Goal: Task Accomplishment & Management: Manage account settings

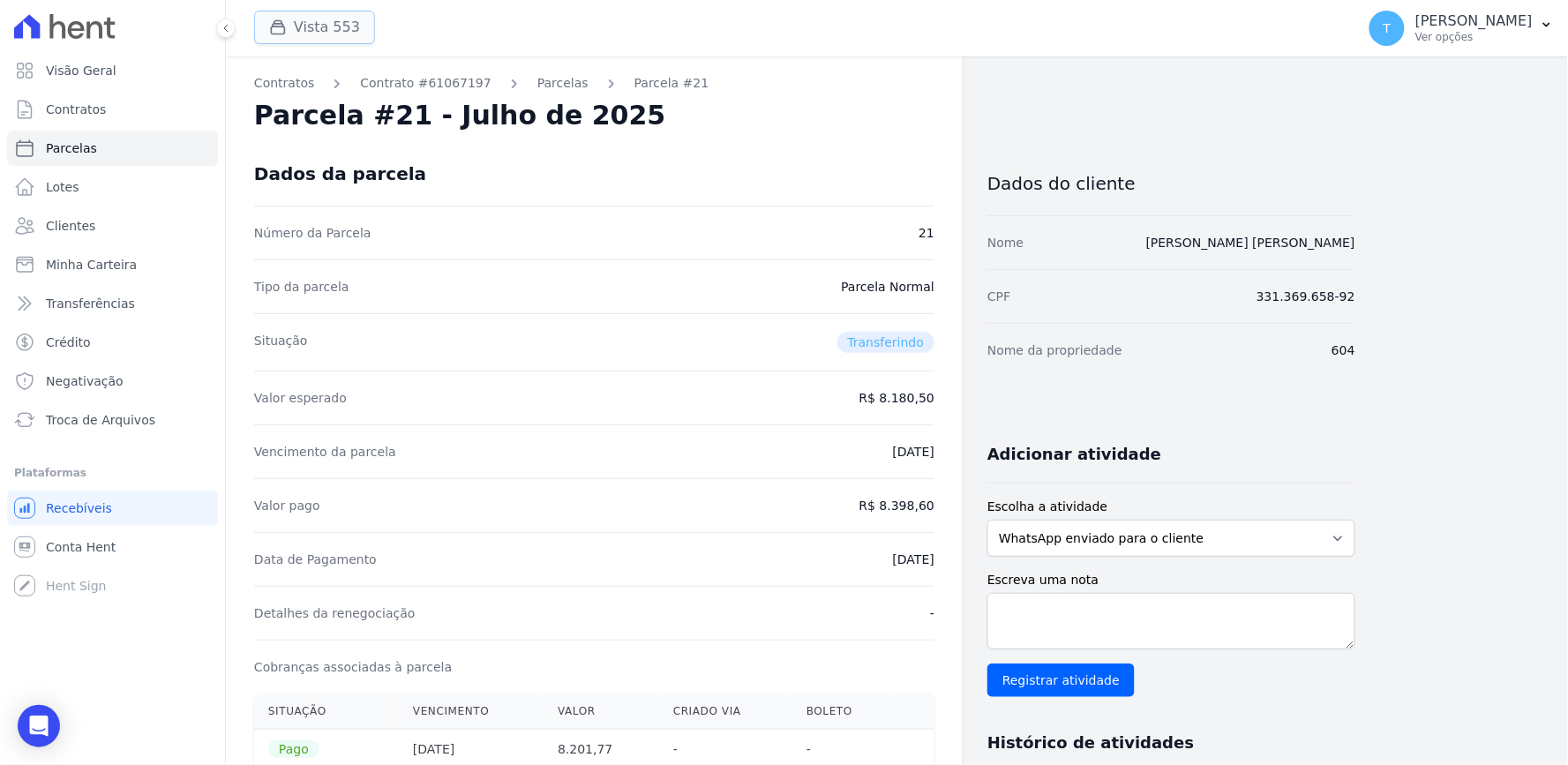
click at [310, 36] on button "Vista 553" at bounding box center [314, 27] width 121 height 33
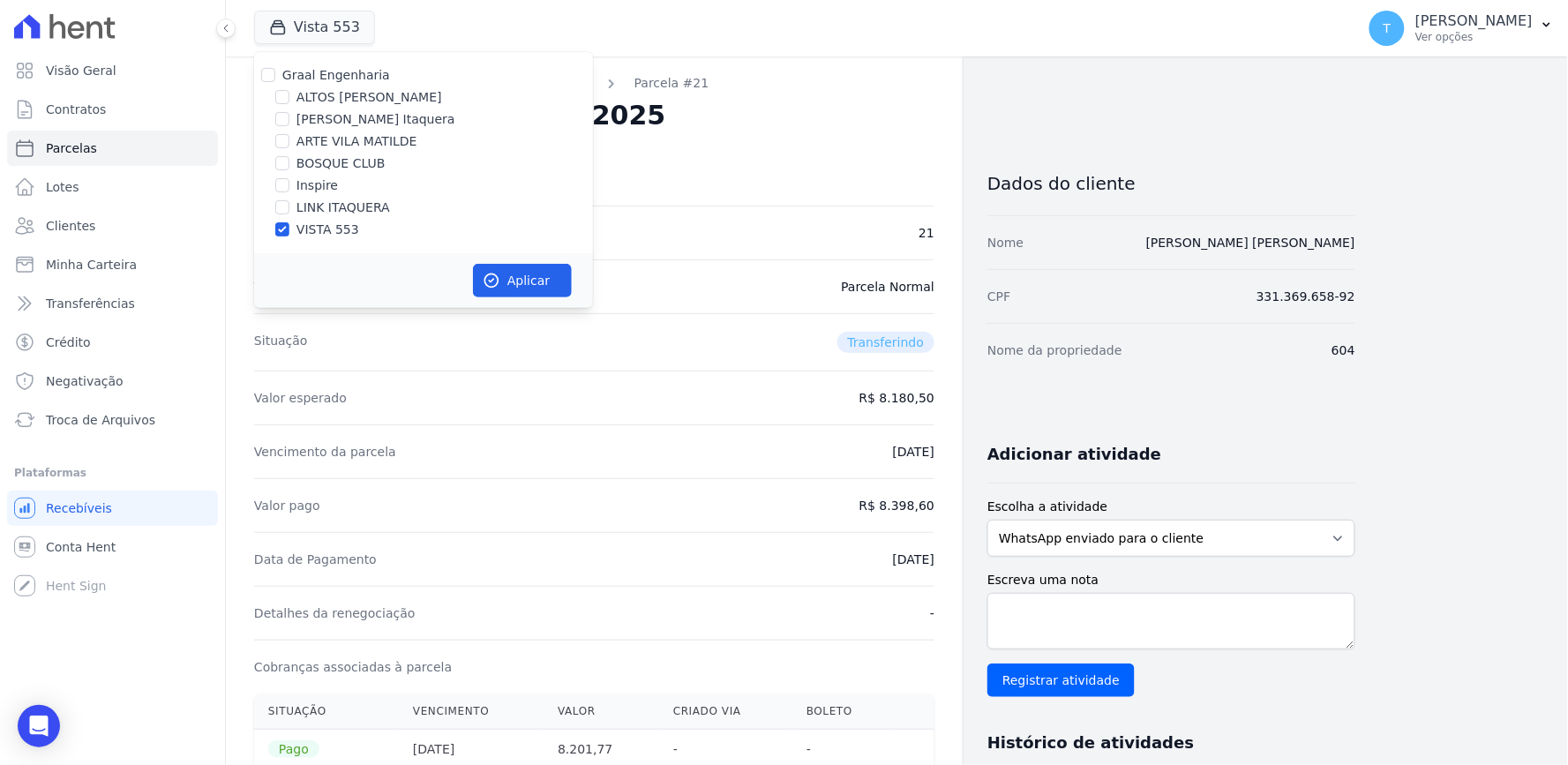
click at [319, 229] on label "VISTA 553" at bounding box center [328, 229] width 63 height 18
click at [289, 229] on input "VISTA 553" at bounding box center [282, 229] width 14 height 14
click at [307, 234] on label "VISTA 553" at bounding box center [328, 229] width 63 height 18
click at [289, 234] on input "VISTA 553" at bounding box center [282, 229] width 14 height 14
checkbox input "true"
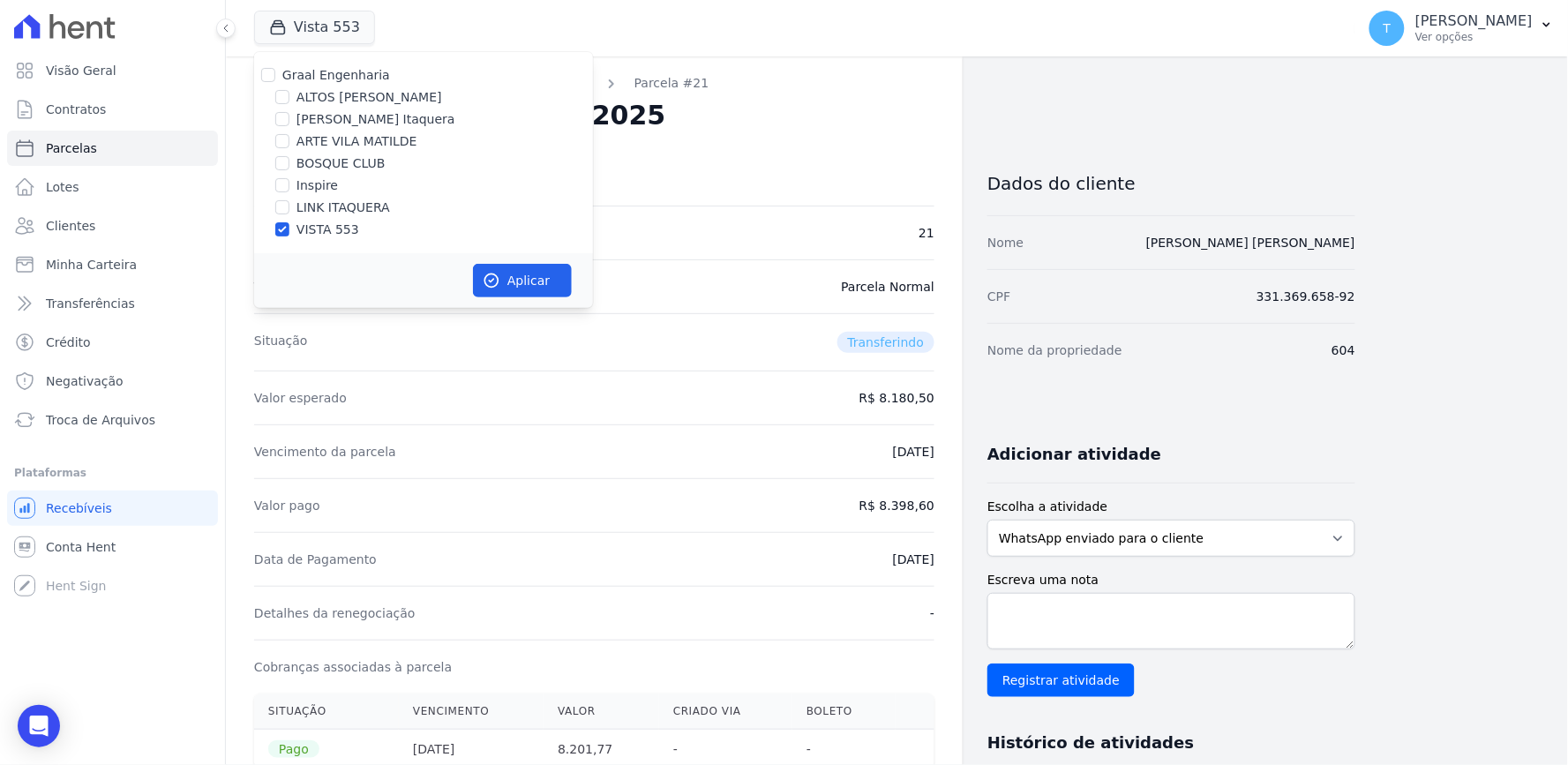
click at [327, 81] on label "Graal Engenharia" at bounding box center [336, 74] width 108 height 14
click at [275, 81] on input "Graal Engenharia" at bounding box center [268, 74] width 14 height 14
checkbox input "true"
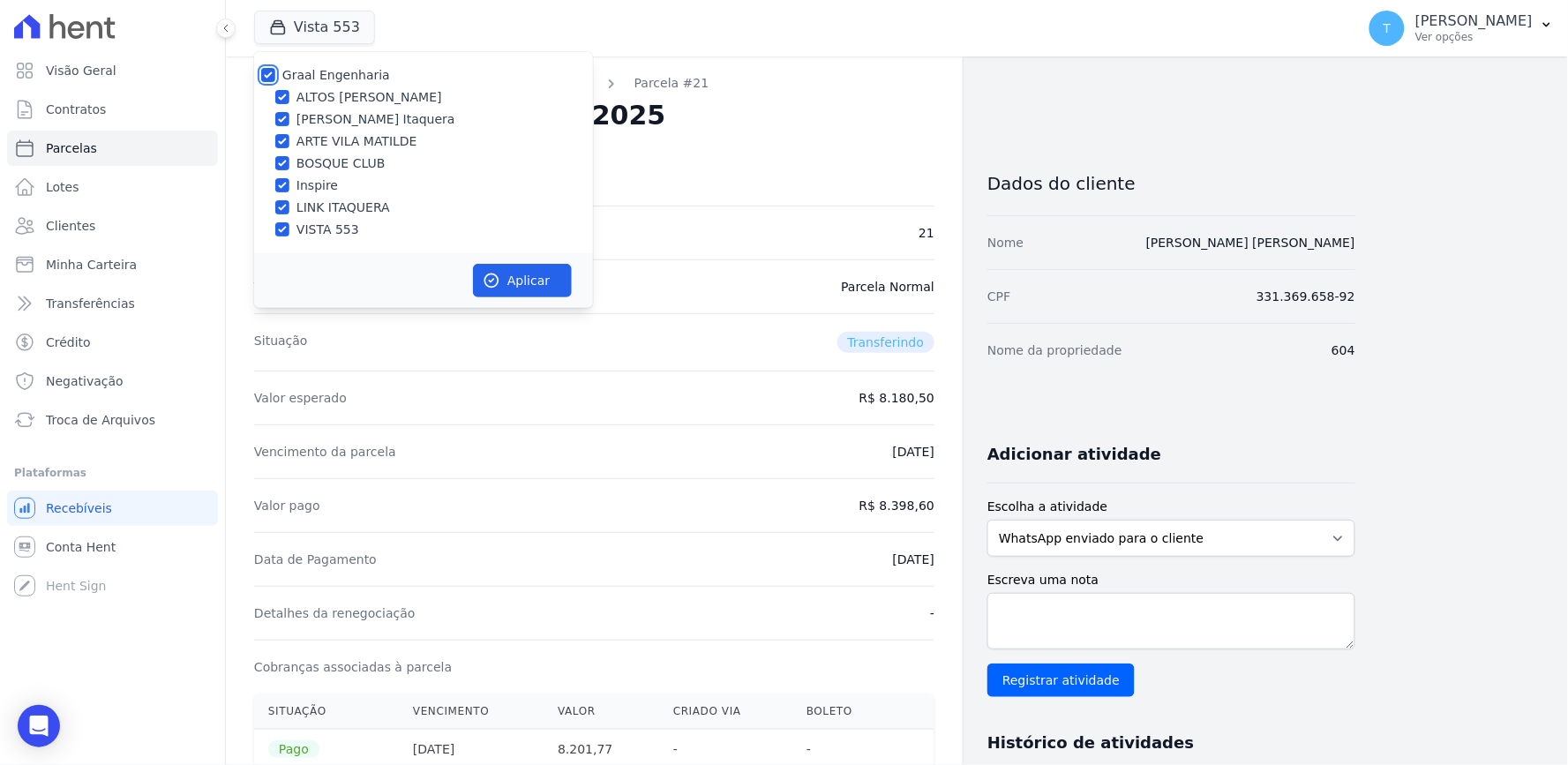
checkbox input "true"
click at [510, 286] on button "Aplicar" at bounding box center [522, 280] width 99 height 33
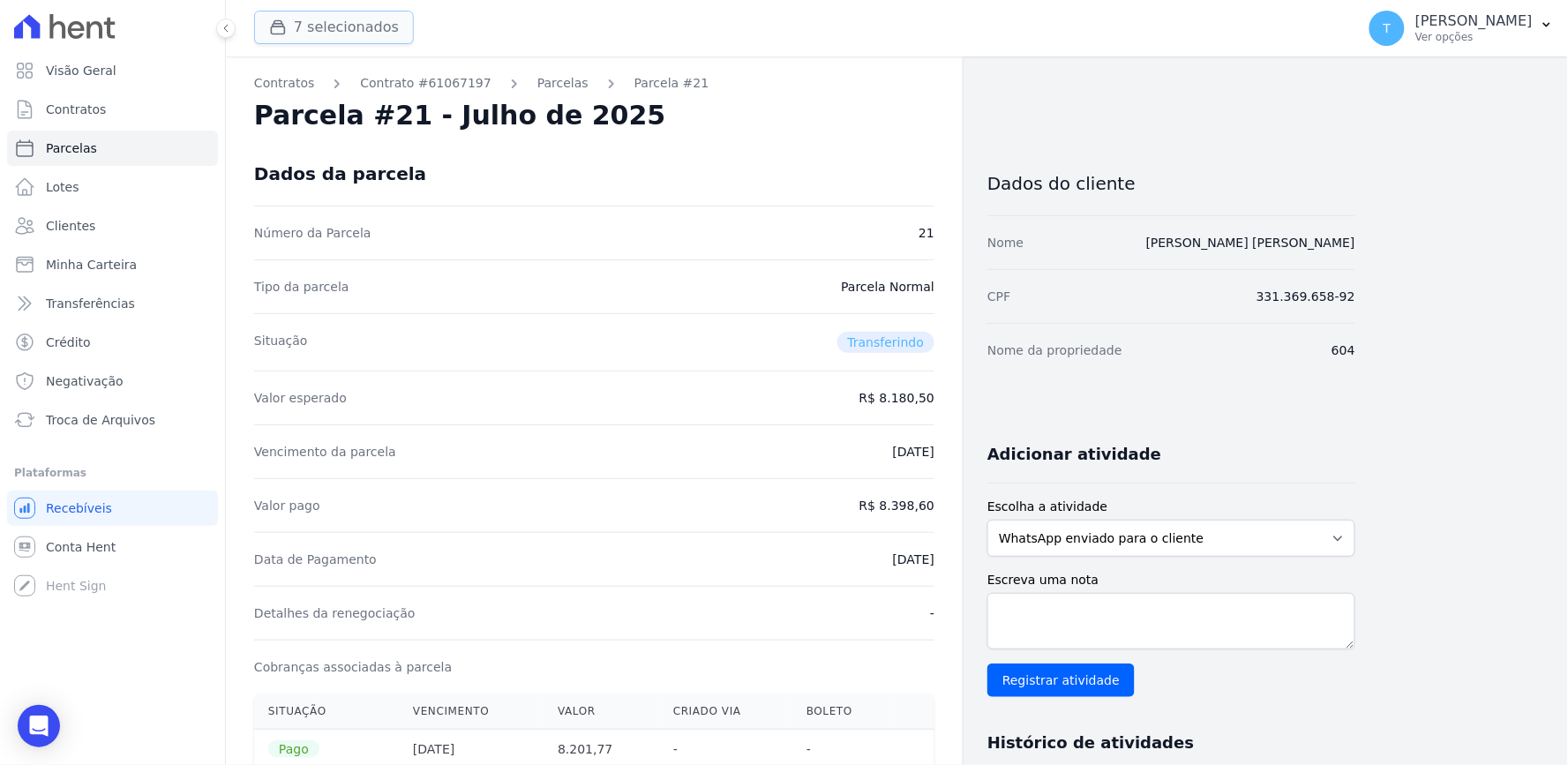
click at [323, 25] on button "7 selecionados" at bounding box center [334, 27] width 160 height 33
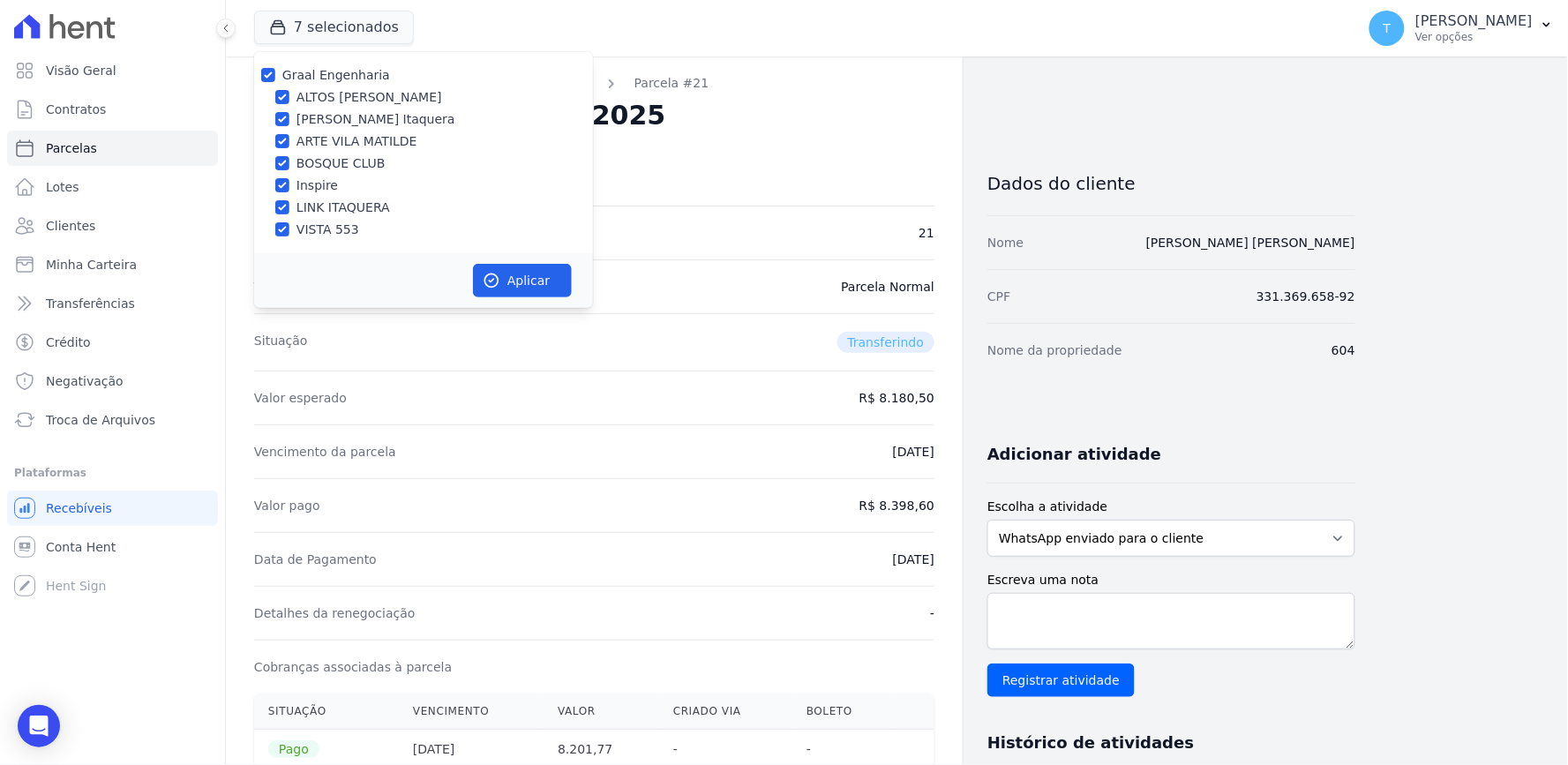
click at [323, 83] on div "Graal Engenharia" at bounding box center [336, 75] width 108 height 18
click at [341, 79] on label "Graal Engenharia" at bounding box center [336, 74] width 108 height 14
click at [275, 79] on input "Graal Engenharia" at bounding box center [268, 74] width 14 height 14
checkbox input "false"
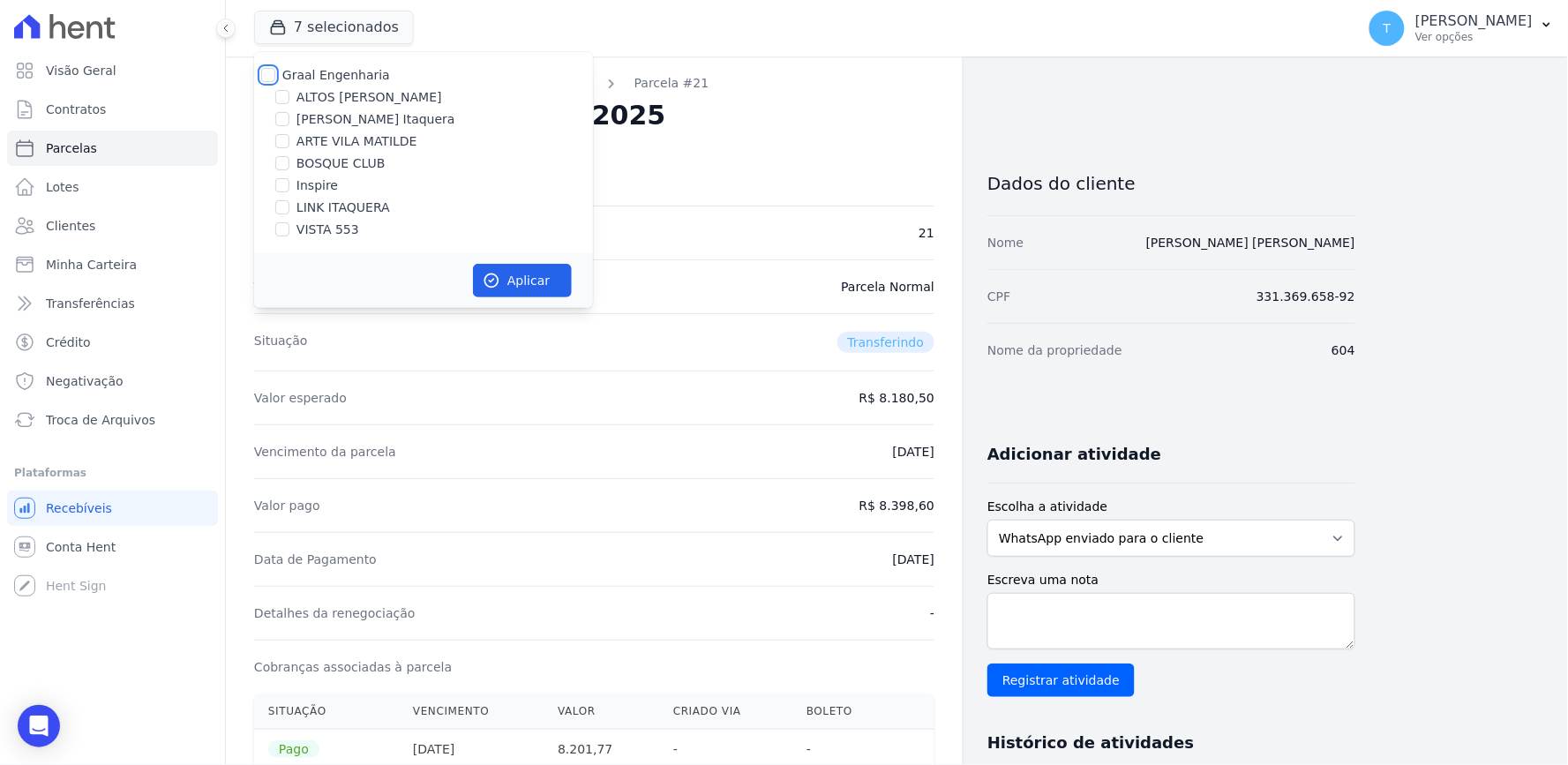
checkbox input "false"
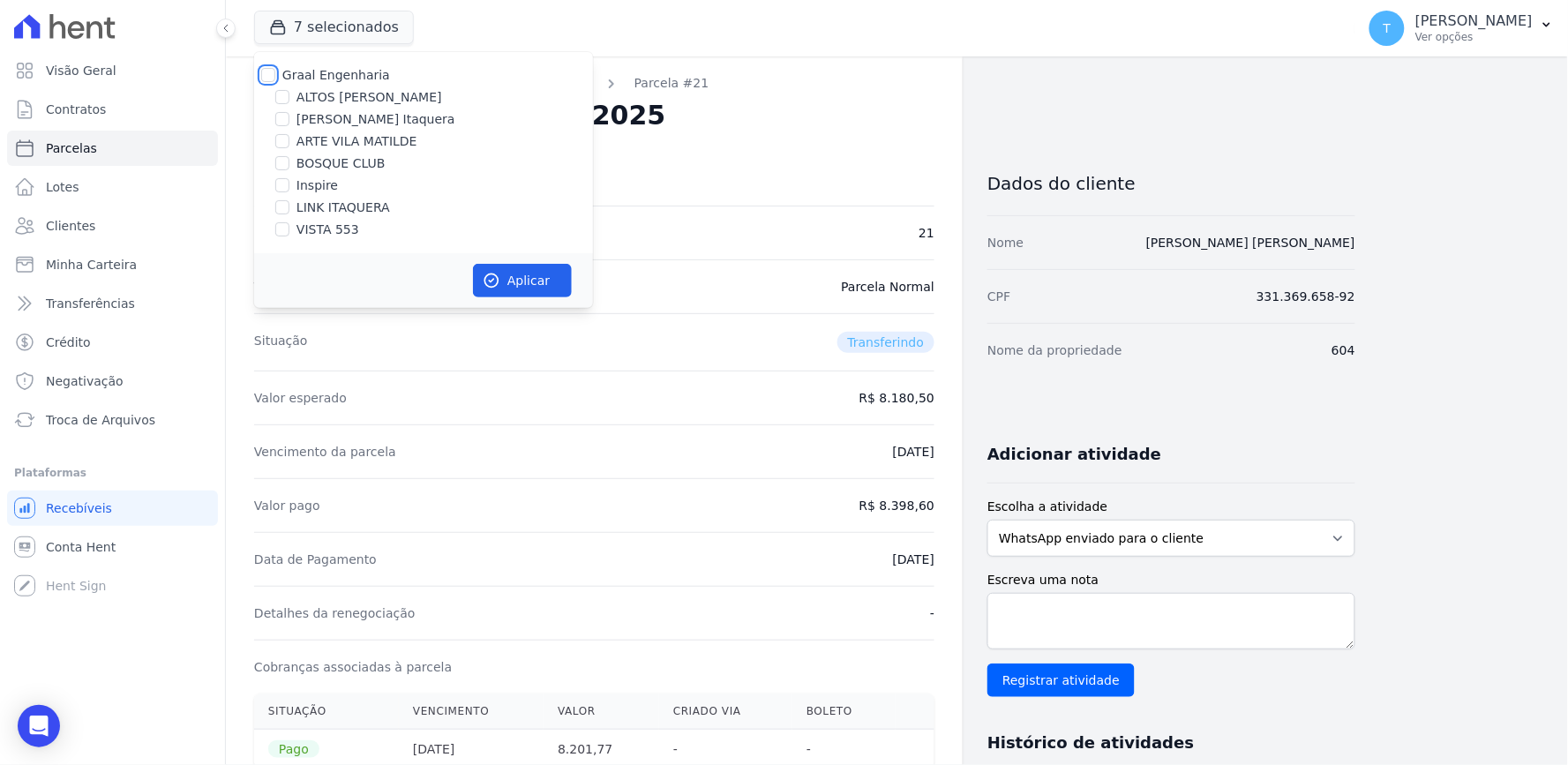
checkbox input "false"
click at [336, 77] on label "Graal Engenharia" at bounding box center [336, 74] width 108 height 14
click at [275, 77] on input "Graal Engenharia" at bounding box center [268, 74] width 14 height 14
checkbox input "true"
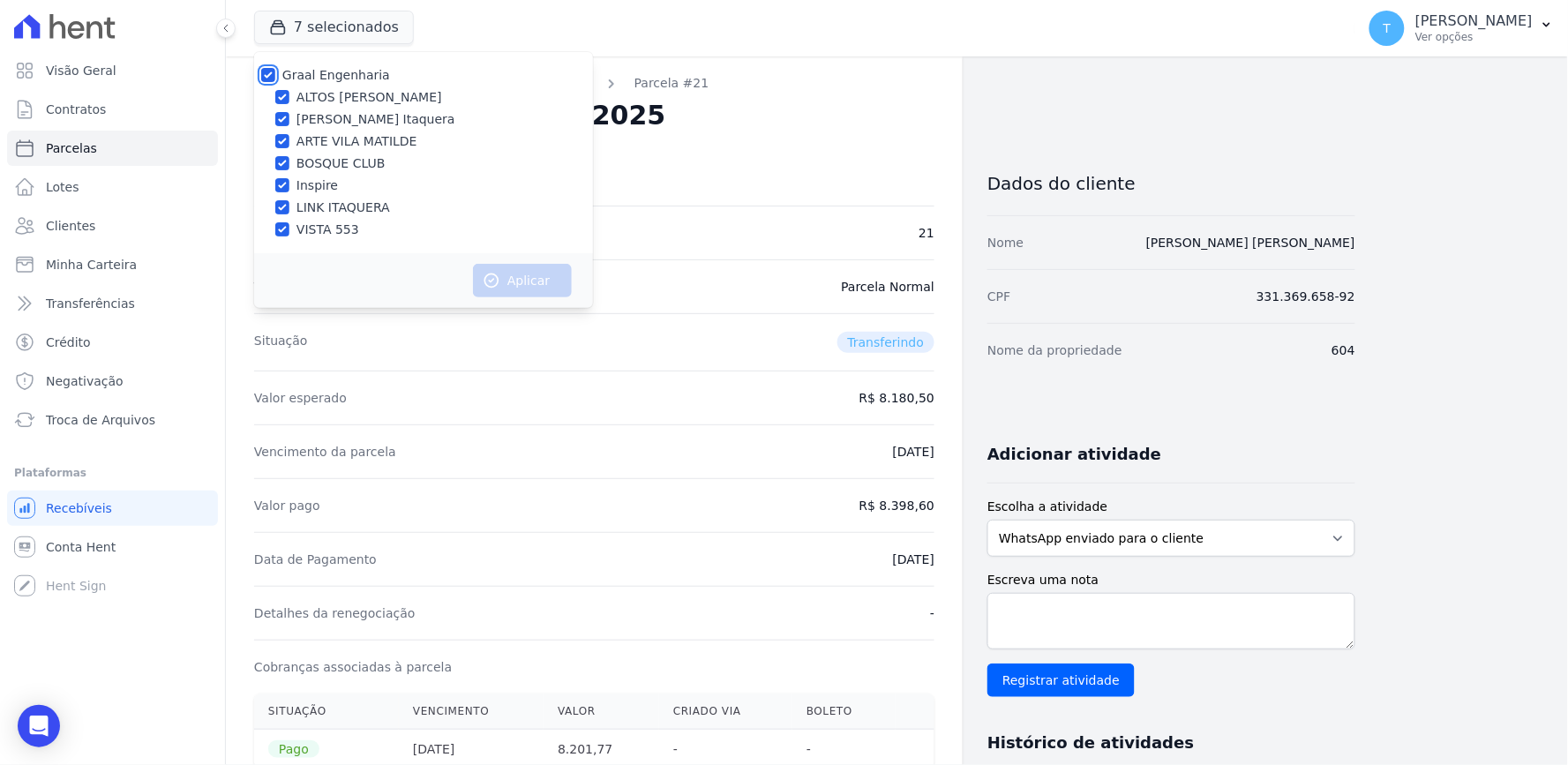
checkbox input "true"
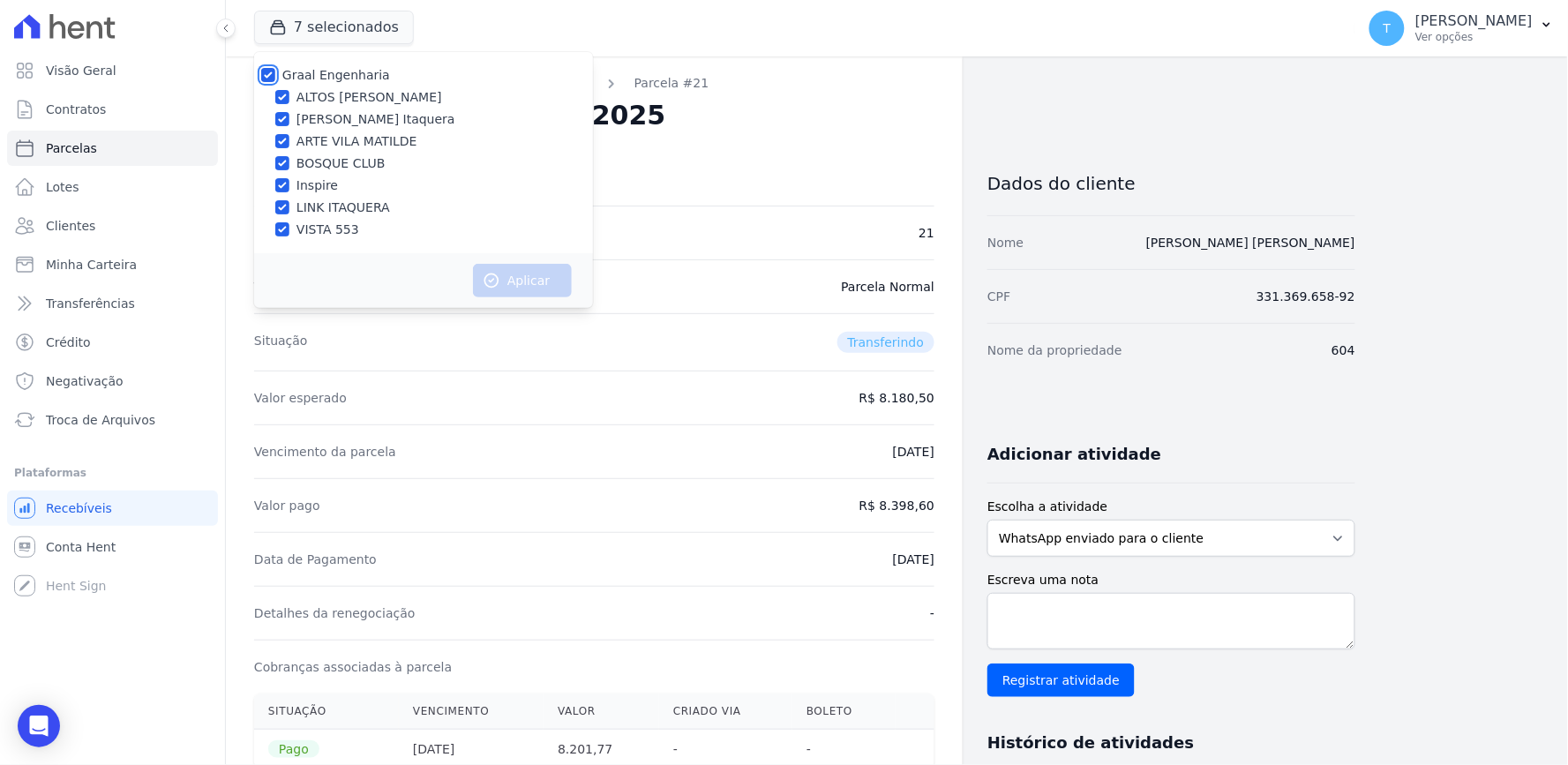
checkbox input "true"
click at [369, 73] on label "Graal Engenharia" at bounding box center [336, 74] width 108 height 14
click at [275, 73] on input "Graal Engenharia" at bounding box center [268, 74] width 14 height 14
checkbox input "false"
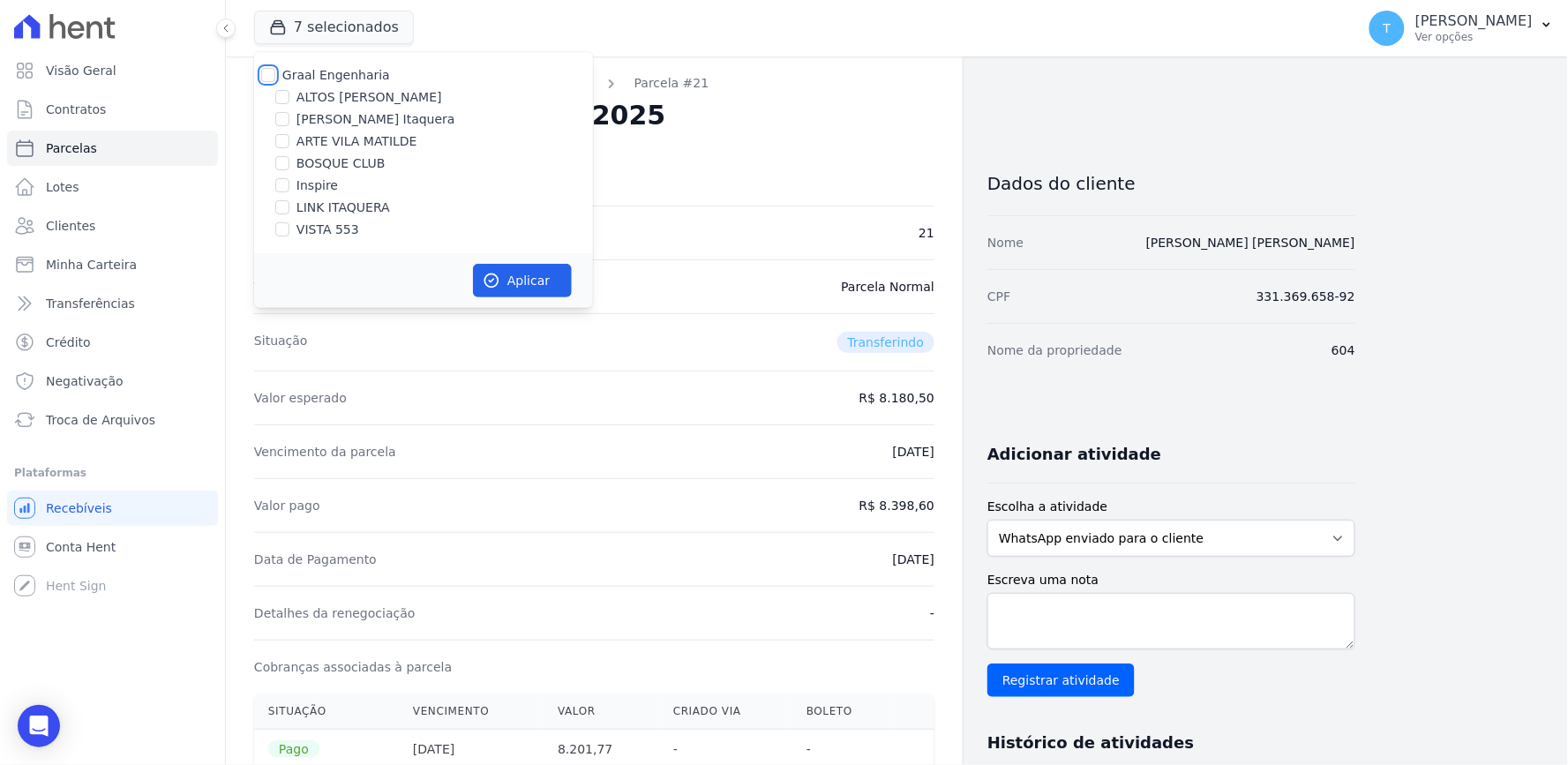
checkbox input "false"
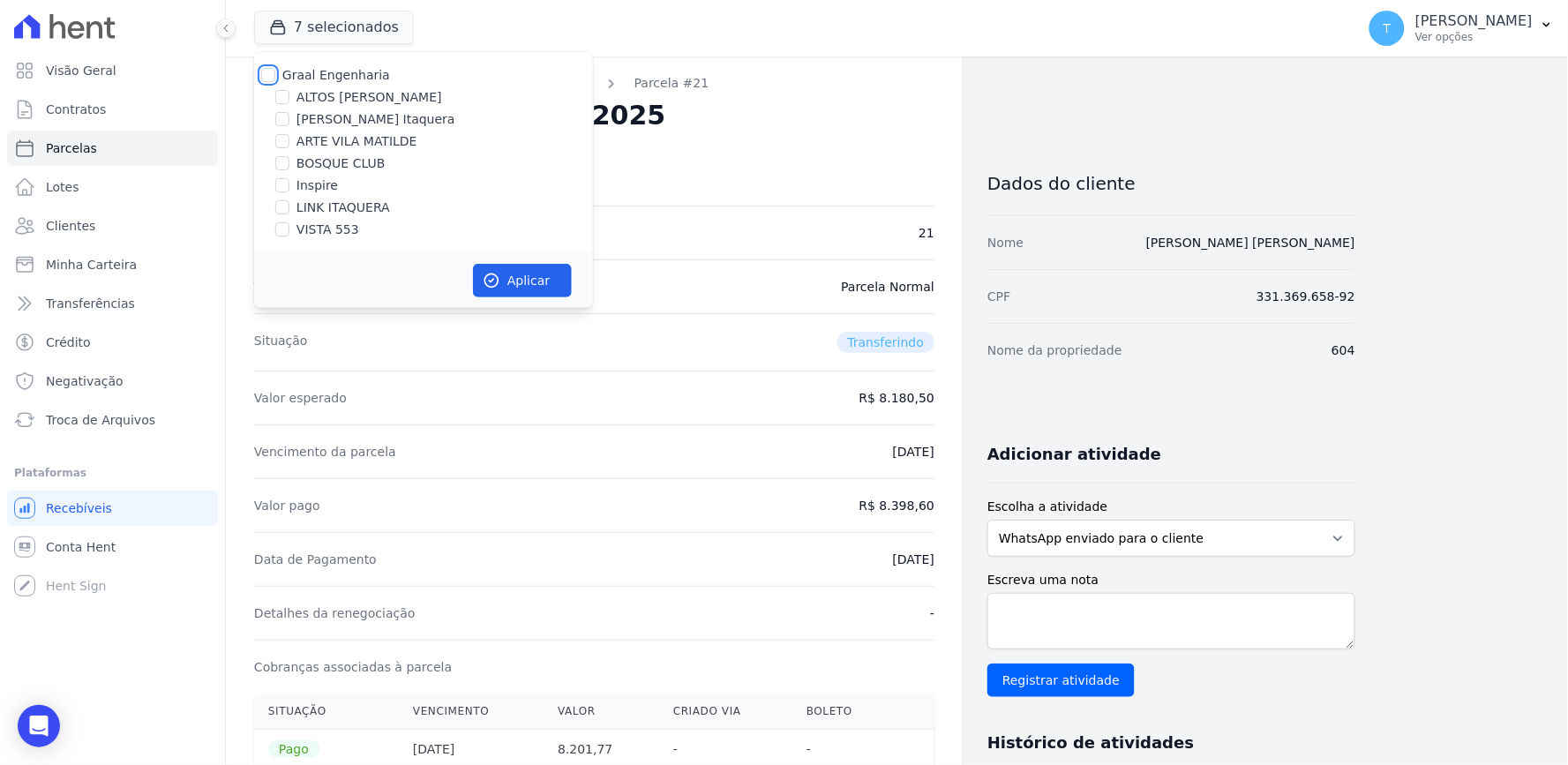
checkbox input "false"
click at [327, 201] on label "LINK ITAQUERA" at bounding box center [343, 207] width 93 height 18
click at [289, 201] on input "LINK ITAQUERA" at bounding box center [282, 207] width 14 height 14
checkbox input "true"
click at [514, 286] on button "Aplicar" at bounding box center [522, 280] width 99 height 33
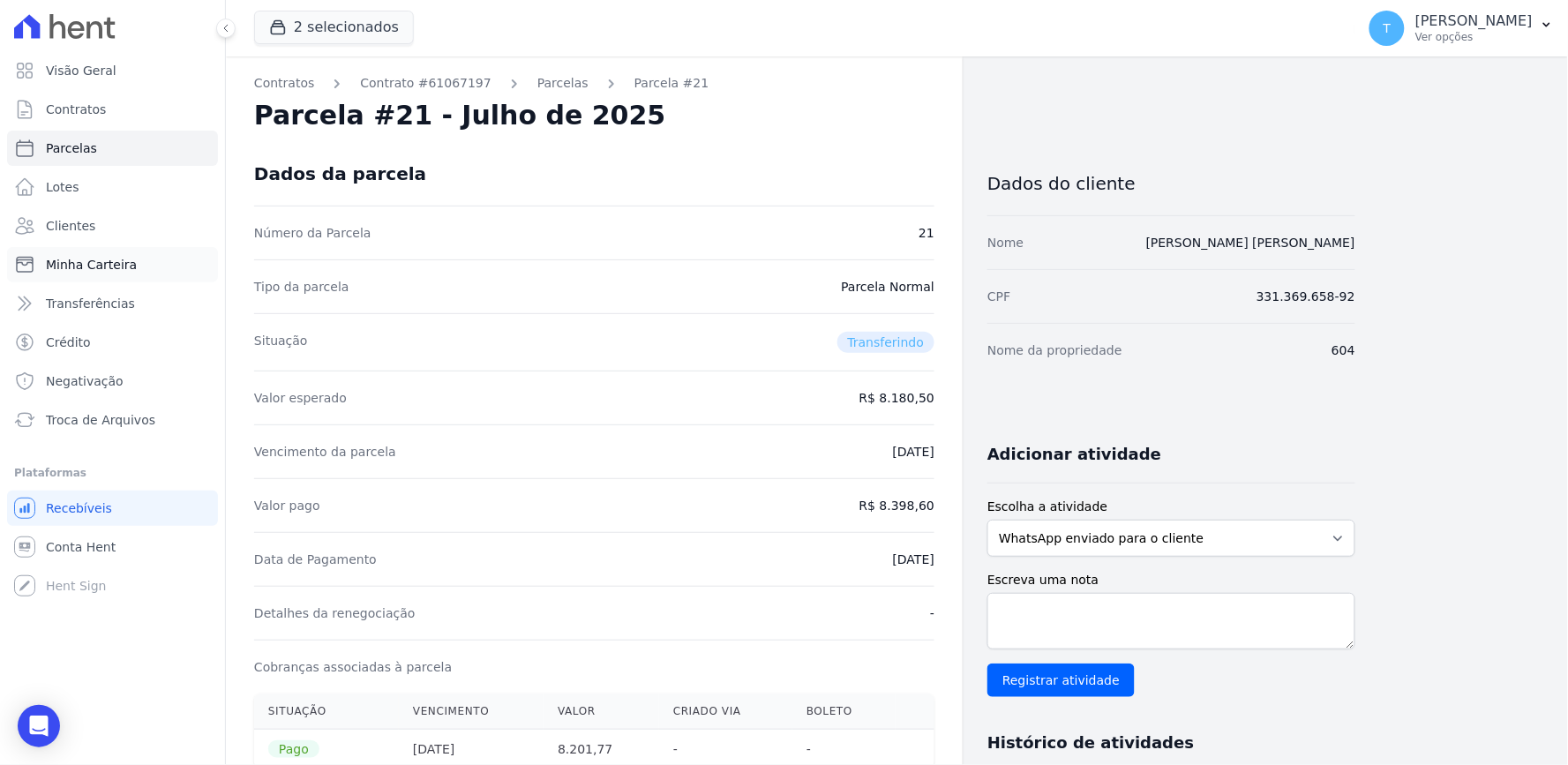
click at [118, 261] on span "Minha Carteira" at bounding box center [91, 265] width 91 height 18
click at [323, 31] on button "2 selecionados" at bounding box center [334, 27] width 160 height 33
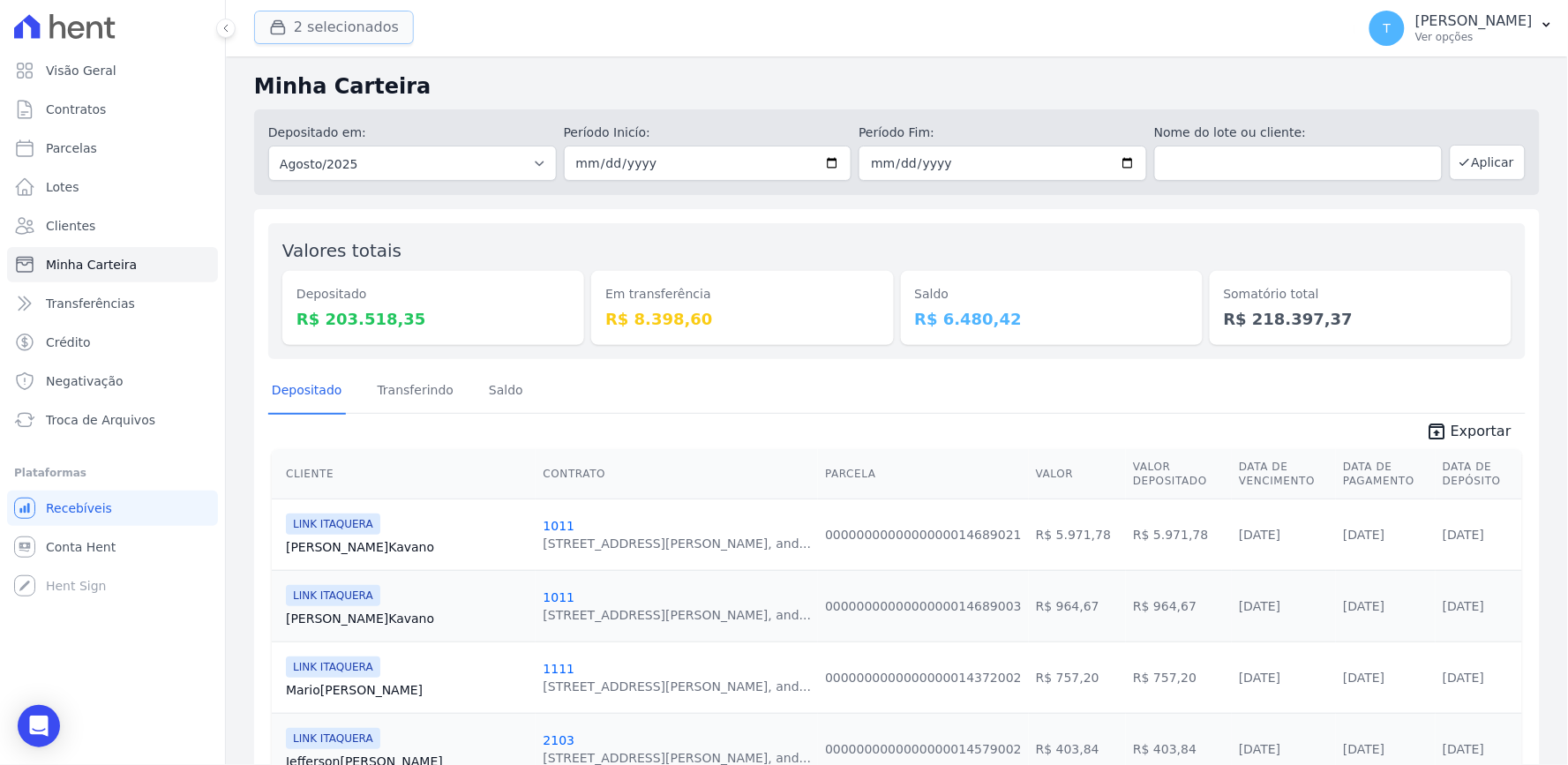
click at [293, 32] on button "2 selecionados" at bounding box center [334, 27] width 160 height 33
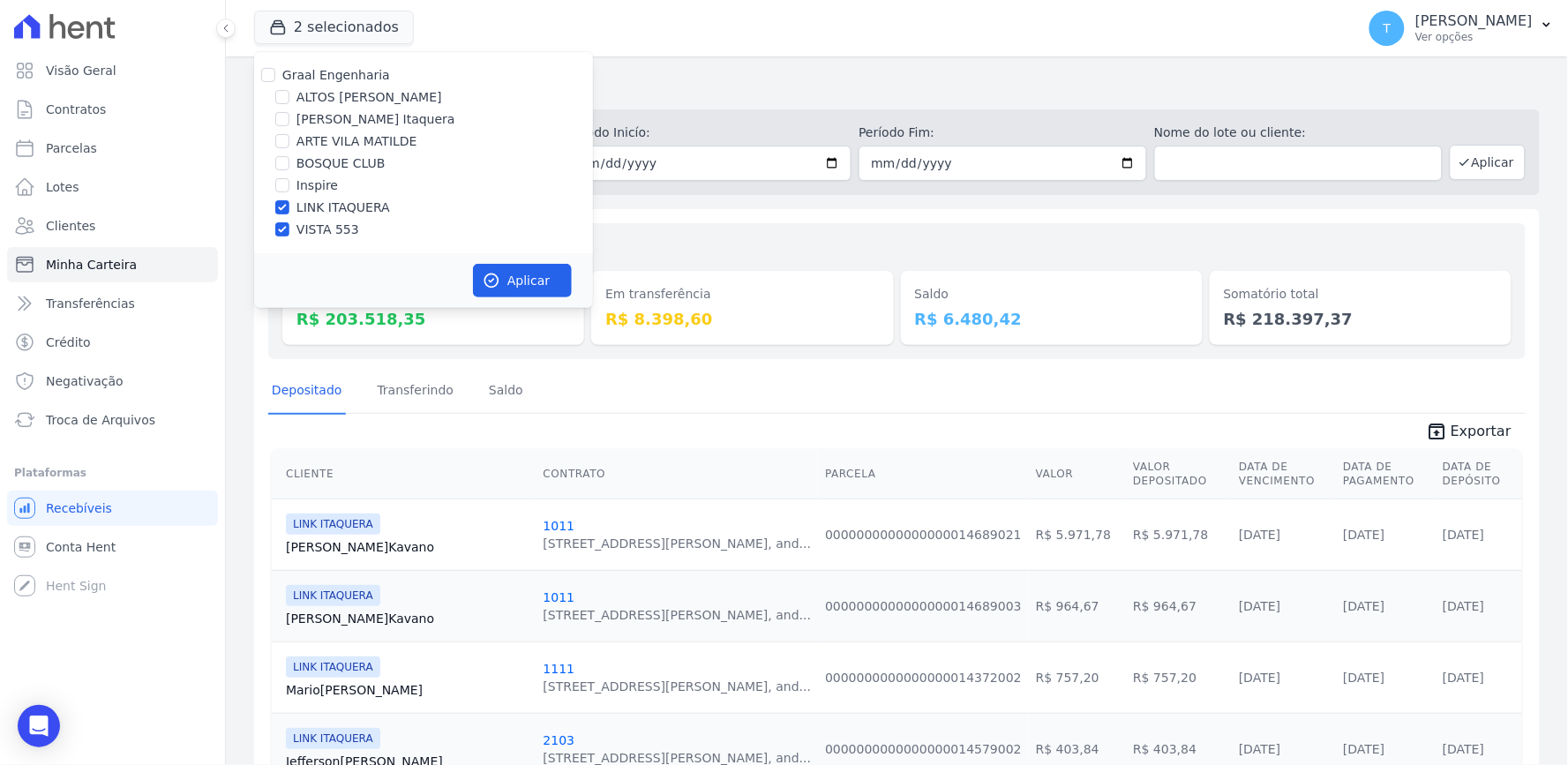
click at [321, 234] on label "VISTA 553" at bounding box center [328, 229] width 63 height 18
click at [289, 234] on input "VISTA 553" at bounding box center [282, 229] width 14 height 14
checkbox input "false"
click at [500, 280] on button "Aplicar" at bounding box center [522, 280] width 99 height 33
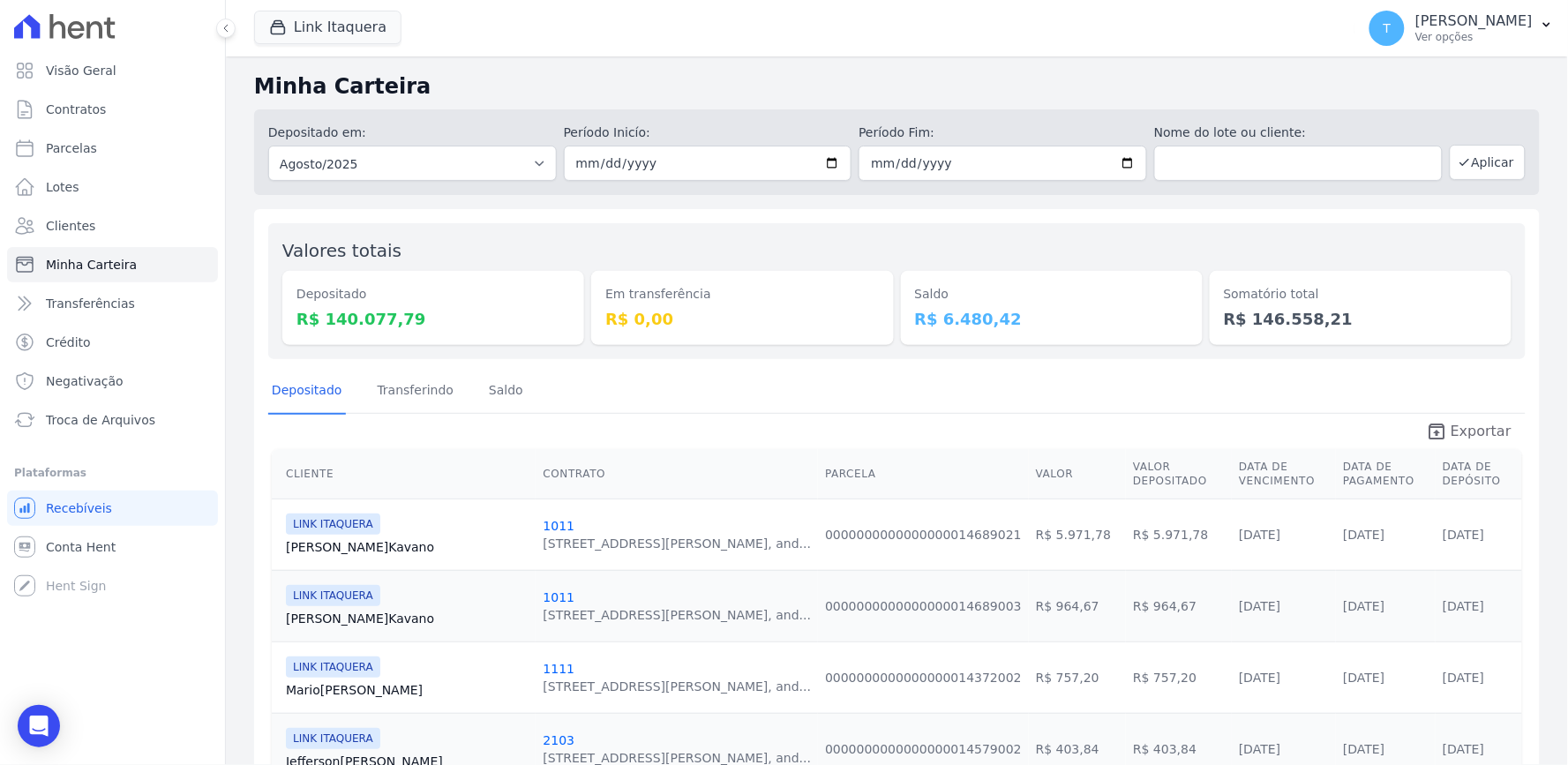
click at [1451, 430] on span "Exportar" at bounding box center [1481, 431] width 61 height 21
click at [354, 37] on button "Link Itaquera" at bounding box center [327, 27] width 147 height 33
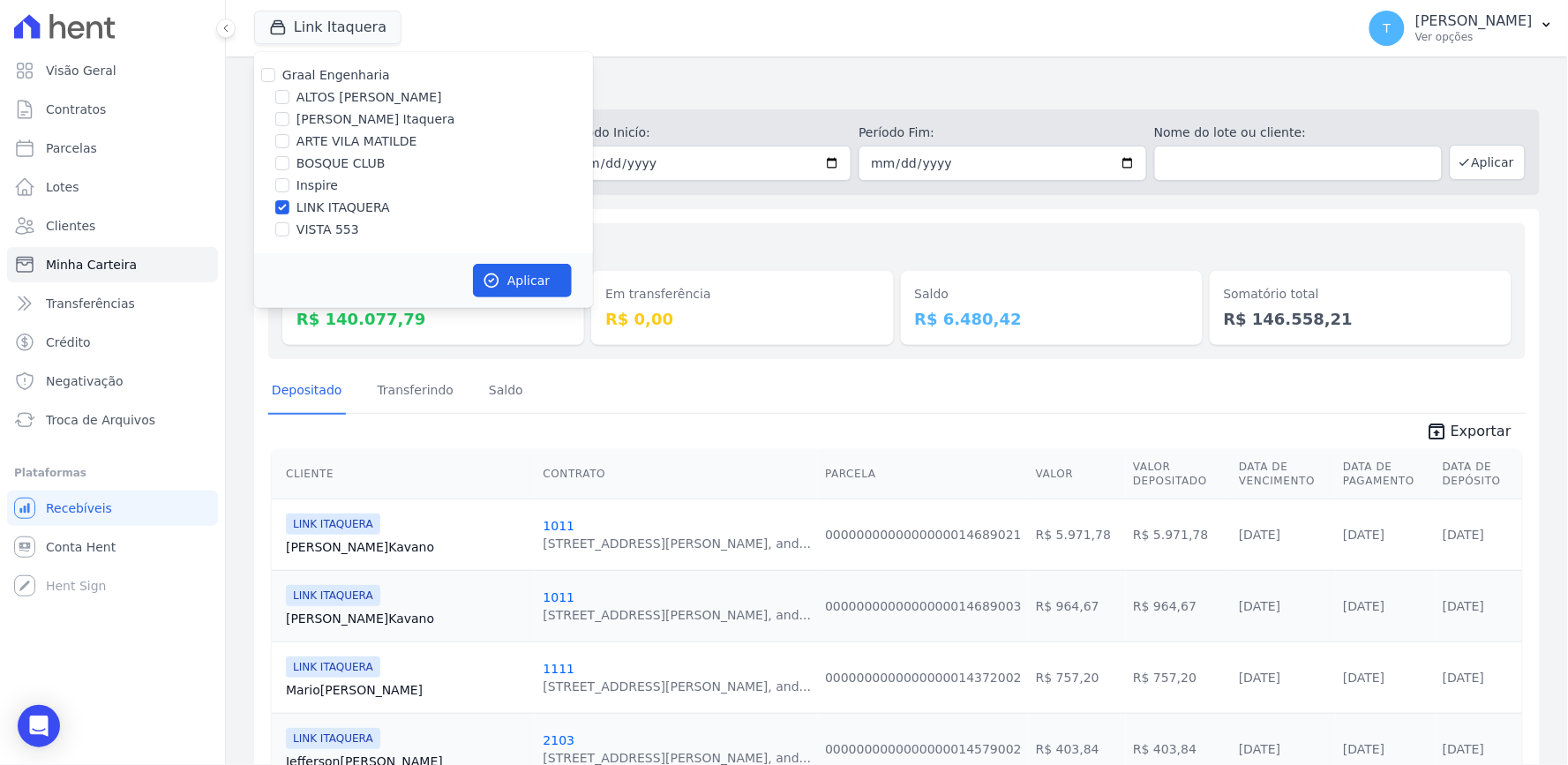
click at [345, 201] on label "LINK ITAQUERA" at bounding box center [343, 207] width 93 height 18
click at [289, 201] on input "LINK ITAQUERA" at bounding box center [282, 207] width 14 height 14
checkbox input "false"
click at [304, 181] on label "Inspire" at bounding box center [318, 186] width 42 height 18
click at [289, 181] on input "Inspire" at bounding box center [282, 185] width 14 height 14
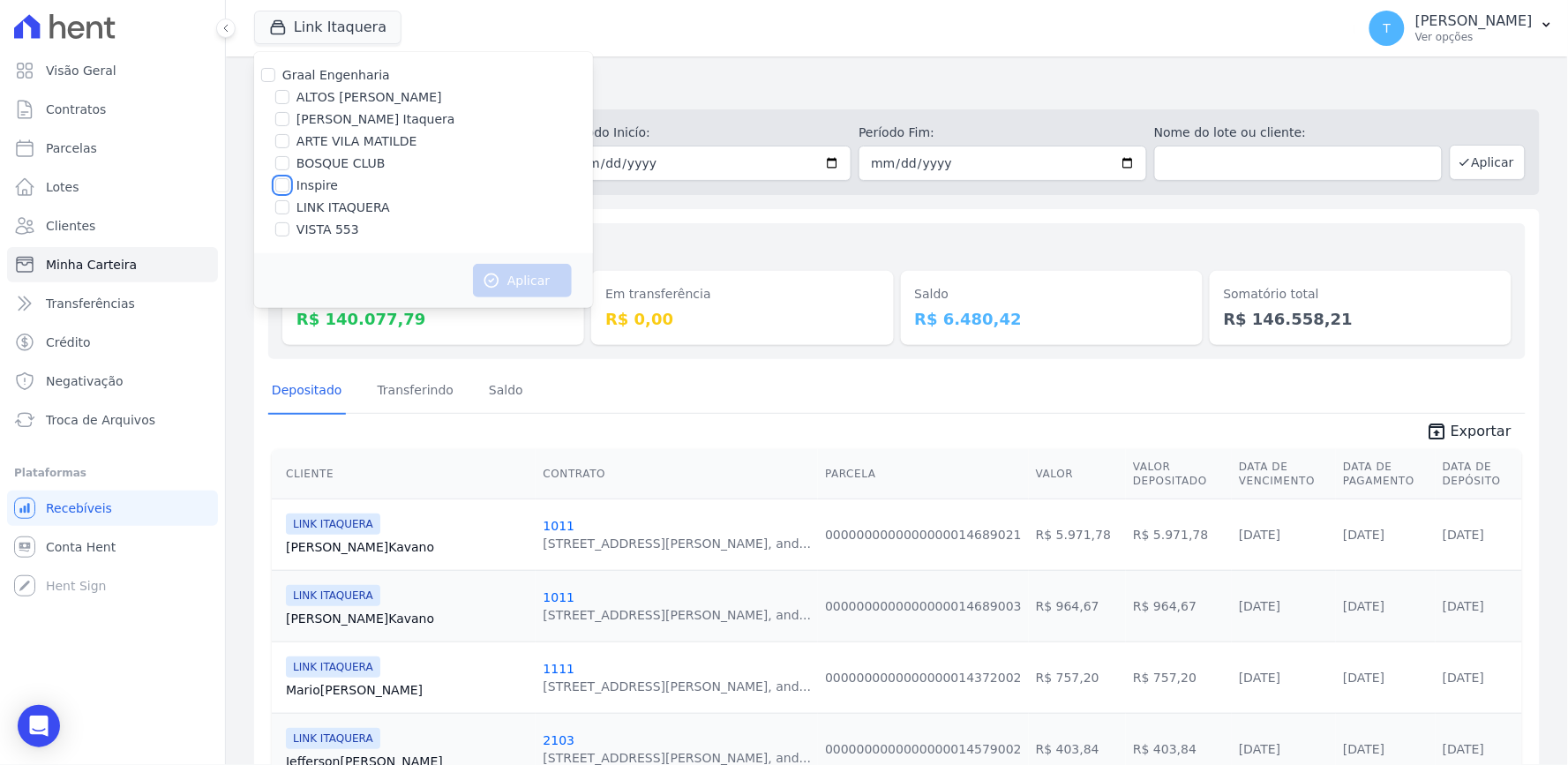
checkbox input "true"
click at [545, 292] on button "Aplicar" at bounding box center [522, 280] width 99 height 33
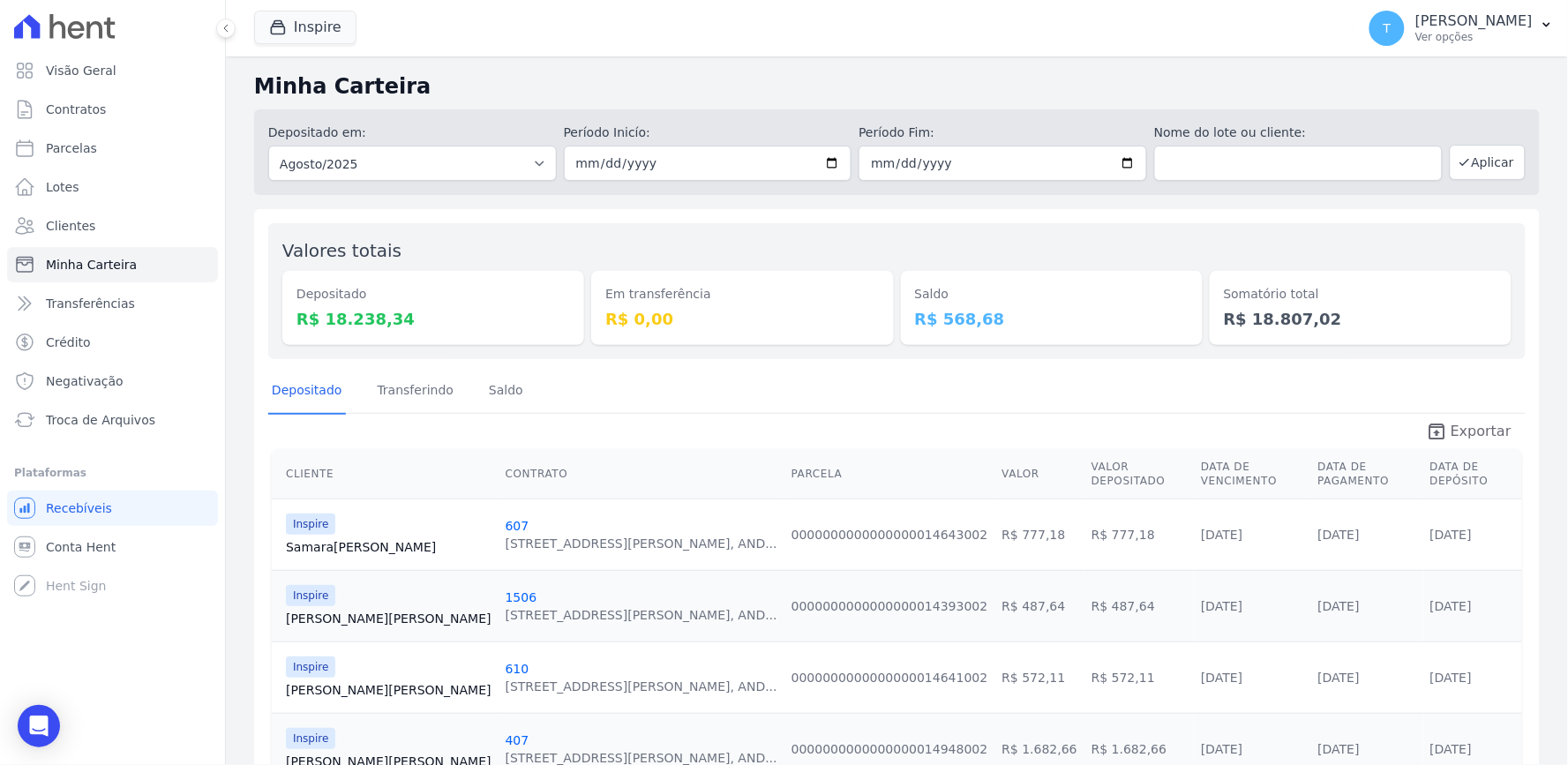
click at [1451, 421] on span "Exportar" at bounding box center [1481, 431] width 61 height 21
